Goal: Find contact information: Find contact information

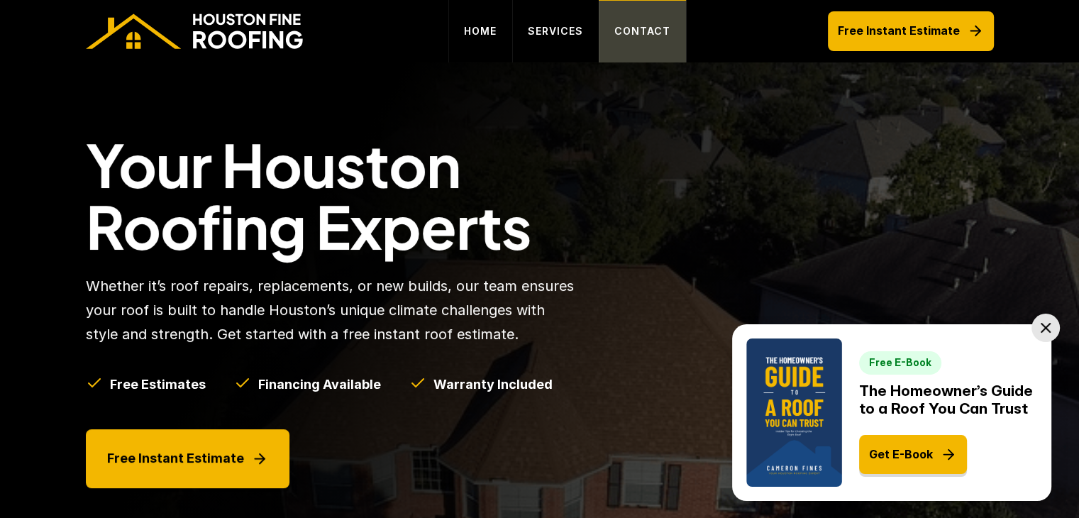
click at [653, 30] on p "CONTACT" at bounding box center [642, 31] width 56 height 17
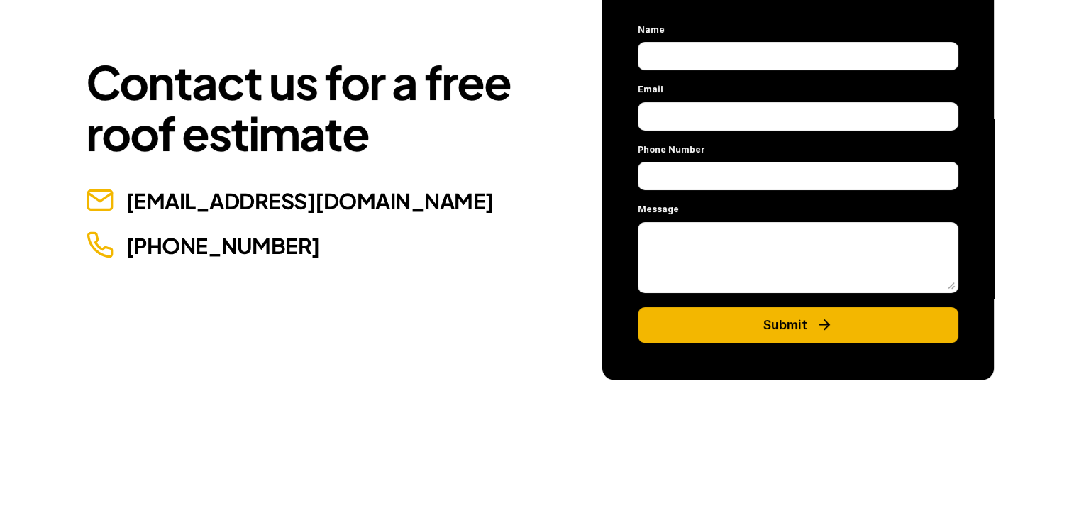
scroll to position [213, 0]
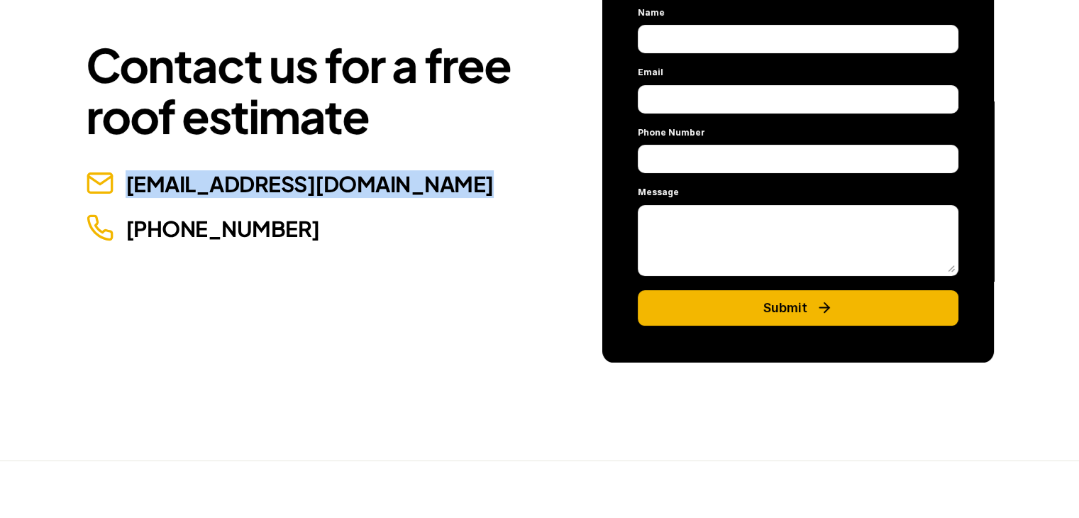
drag, startPoint x: 491, startPoint y: 168, endPoint x: 127, endPoint y: 191, distance: 364.6
type textarea "**********"
click at [127, 191] on div "[EMAIL_ADDRESS][DOMAIN_NAME]" at bounding box center [313, 184] width 454 height 30
copy link "[EMAIL_ADDRESS][DOMAIN_NAME]"
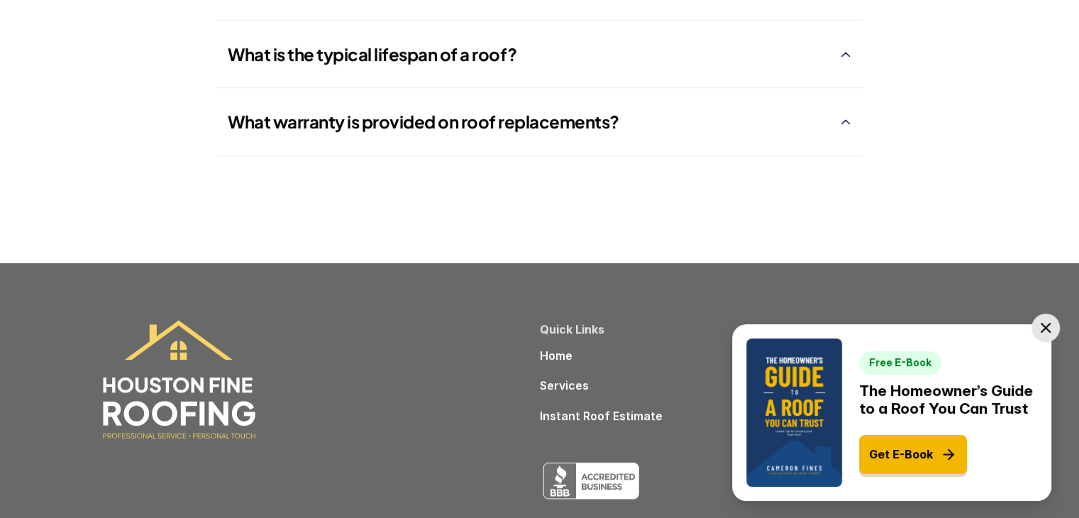
scroll to position [3670, 0]
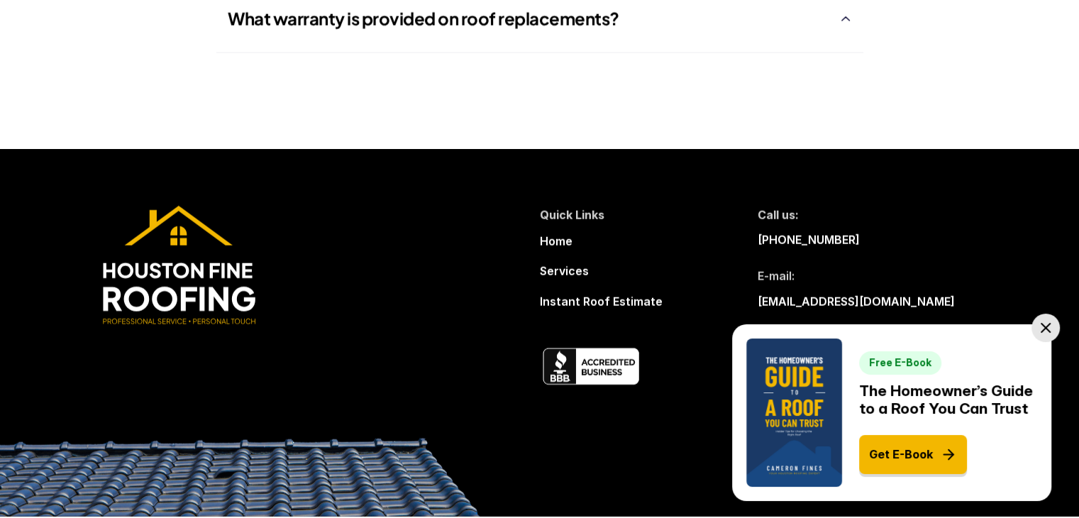
click at [1036, 325] on div at bounding box center [1045, 327] width 28 height 28
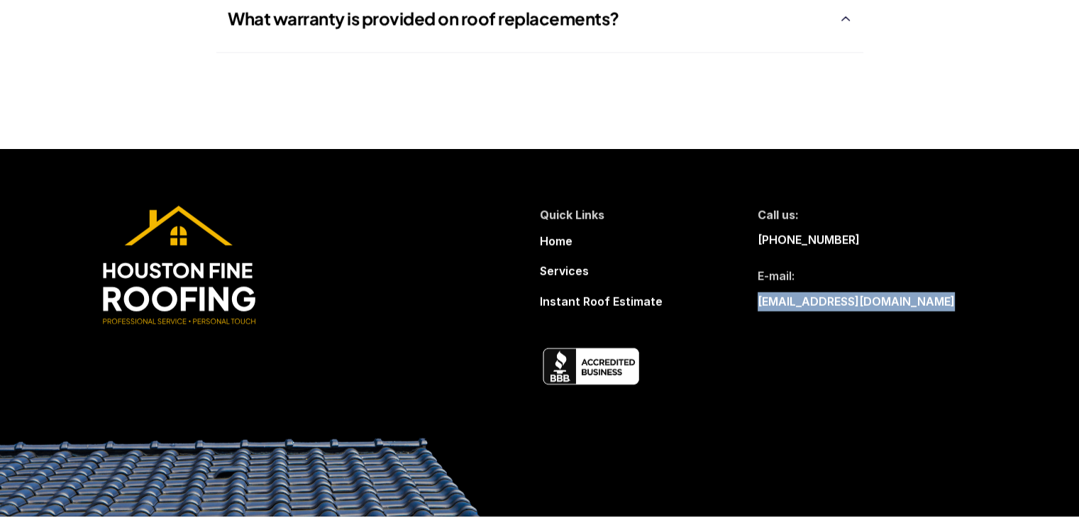
drag, startPoint x: 1010, startPoint y: 307, endPoint x: 734, endPoint y: 307, distance: 275.9
type textarea "**********"
click at [734, 307] on header "Quick Links Home Services Instant Roof Estimate Call us: 832-702-9154 E-mail: h…" at bounding box center [539, 332] width 1079 height 367
copy p "[EMAIL_ADDRESS][DOMAIN_NAME]"
